Goal: Check status: Check status

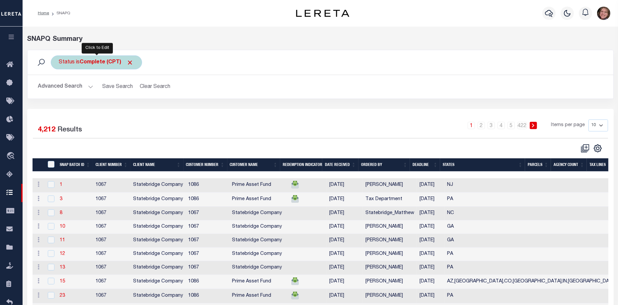
click at [85, 63] on b "Complete (CPT)" at bounding box center [107, 62] width 54 height 5
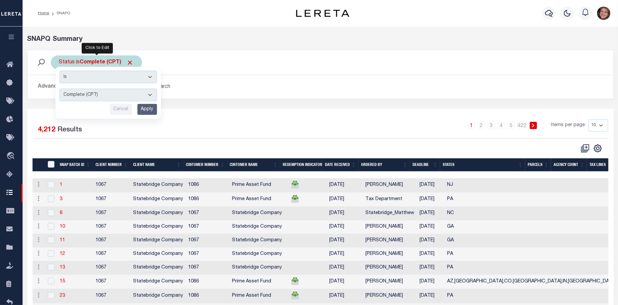
click at [89, 98] on select "Complete (CPT) Order In Progress (OIP)" at bounding box center [108, 95] width 98 height 13
select select "OIP"
click at [59, 89] on select "Complete (CPT) Order In Progress (OIP)" at bounding box center [108, 95] width 98 height 13
click at [140, 109] on input "Apply" at bounding box center [147, 109] width 20 height 11
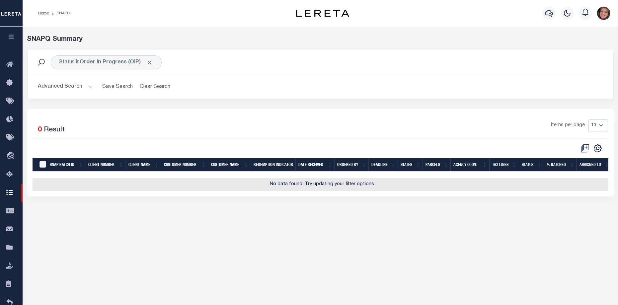
click at [90, 86] on button "Advanced Search" at bounding box center [65, 86] width 55 height 13
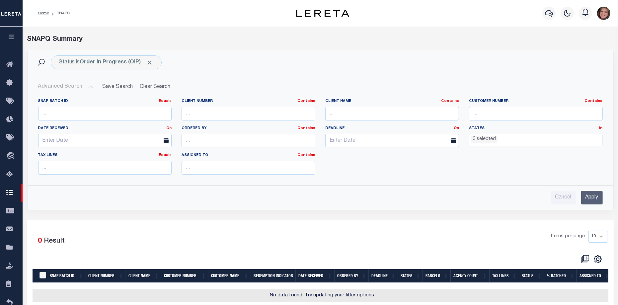
click at [90, 86] on button "Advanced Search" at bounding box center [65, 86] width 55 height 13
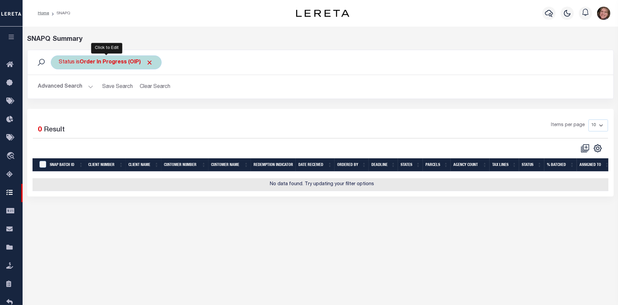
click at [128, 66] on div "Status is Order In Progress (OIP)" at bounding box center [106, 62] width 111 height 14
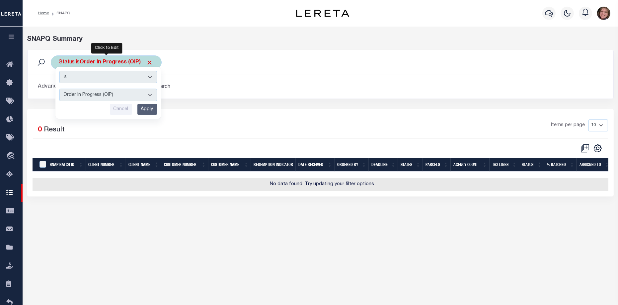
click at [104, 95] on select "Complete (CPT) Order In Progress (OIP)" at bounding box center [108, 95] width 98 height 13
select select "CPT"
click at [59, 89] on select "Complete (CPT) Order In Progress (OIP)" at bounding box center [108, 95] width 98 height 13
click at [146, 107] on input "Apply" at bounding box center [147, 109] width 20 height 11
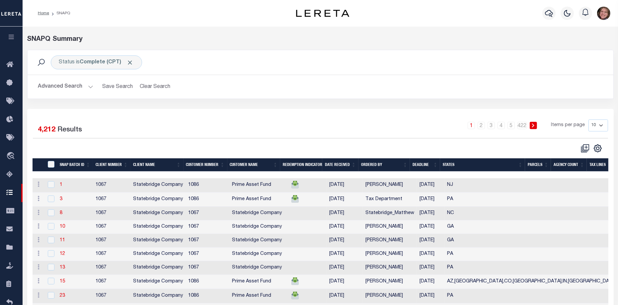
click at [423, 167] on th "Deadline" at bounding box center [425, 165] width 30 height 14
click at [423, 166] on th "Deadline" at bounding box center [425, 165] width 30 height 14
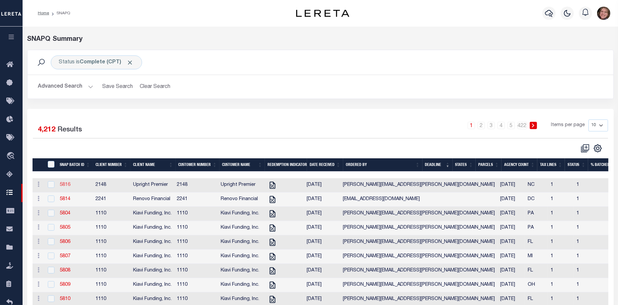
click at [65, 185] on link "5816" at bounding box center [65, 184] width 11 height 5
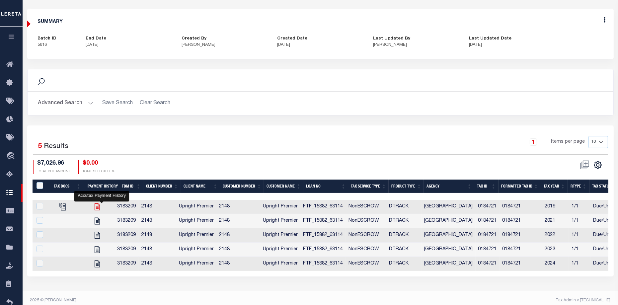
click at [102, 207] on icon "" at bounding box center [97, 206] width 9 height 9
checkbox input "true"
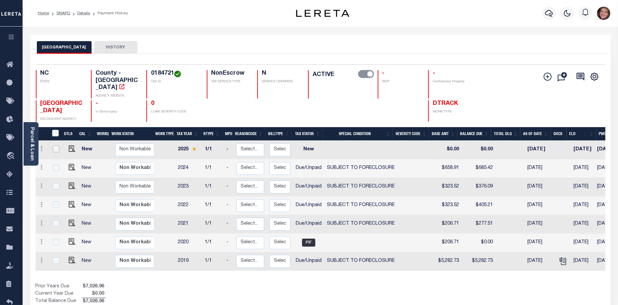
click at [58, 146] on input "checkbox" at bounding box center [56, 149] width 7 height 7
checkbox input "true"
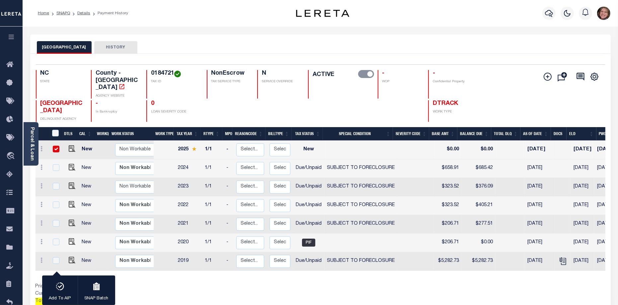
click at [262, 16] on div "Home SNAPQ Details Payment History" at bounding box center [154, 13] width 242 height 14
click at [55, 146] on input "checkbox" at bounding box center [56, 149] width 7 height 7
checkbox input "false"
